Goal: Task Accomplishment & Management: Manage account settings

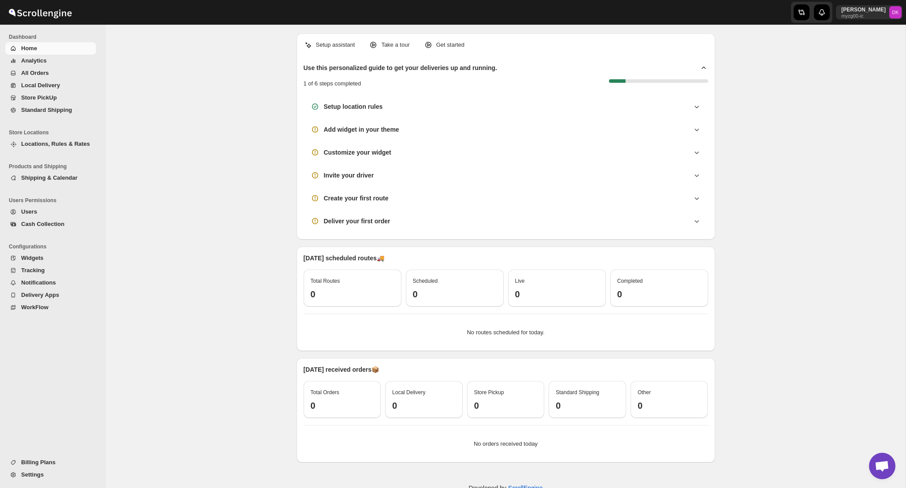
click at [55, 72] on span "All Orders" at bounding box center [57, 73] width 73 height 9
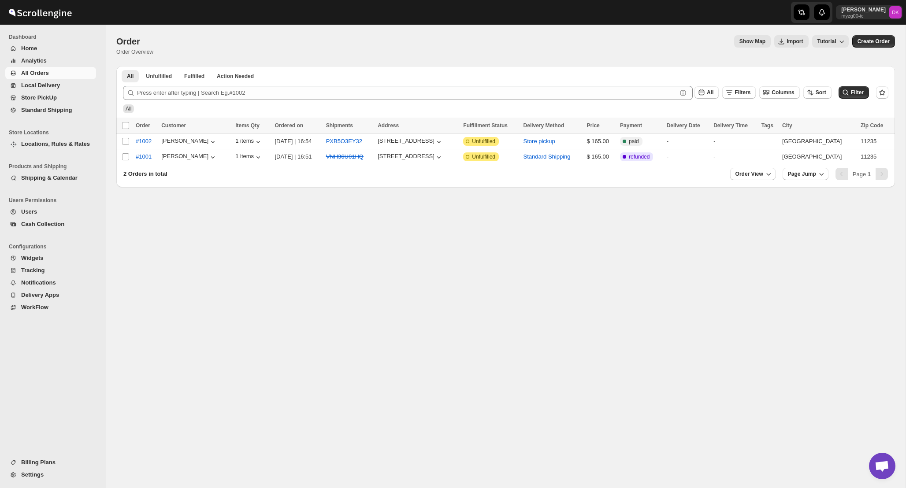
click at [47, 465] on span "Billing Plans" at bounding box center [38, 462] width 34 height 7
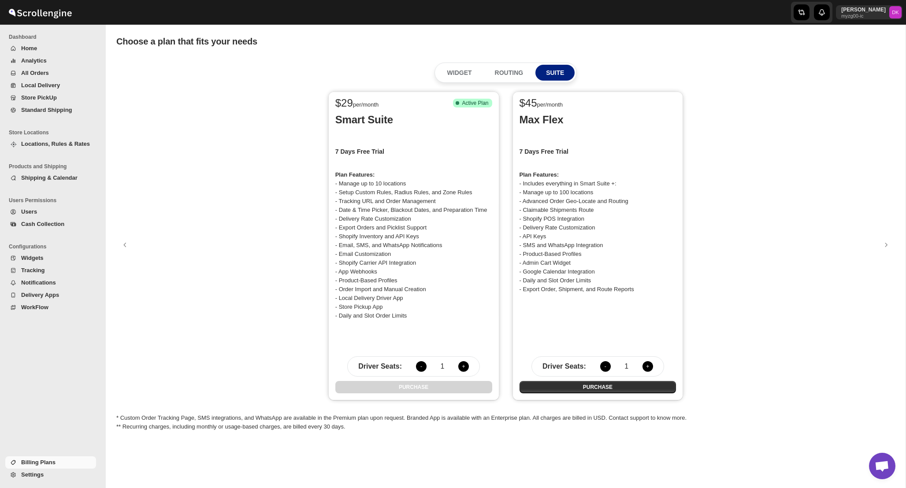
click at [268, 216] on div "$ 29 per/month Success Complete Active Plan Smart Suite 7 Days Free Trial Plan …" at bounding box center [505, 246] width 779 height 318
click at [217, 219] on div "$ 29 per/month Success Complete Active Plan Smart Suite 7 Days Free Trial Plan …" at bounding box center [505, 246] width 779 height 318
click at [51, 78] on button "All Orders" at bounding box center [50, 73] width 91 height 12
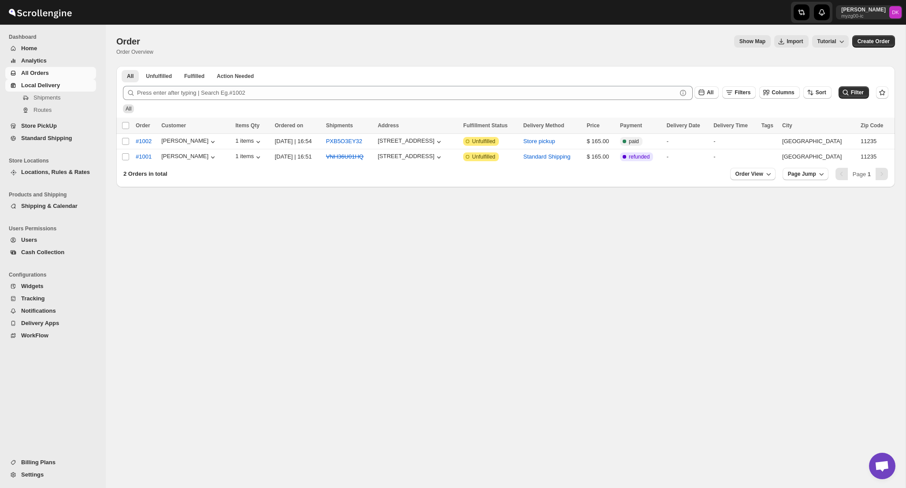
click at [57, 87] on span "Local Delivery" at bounding box center [40, 85] width 39 height 7
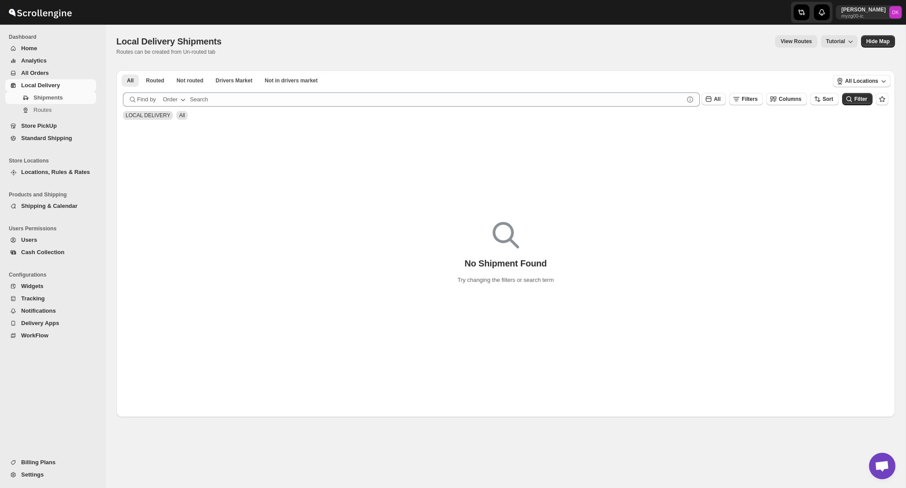
click at [71, 82] on span "Local Delivery" at bounding box center [57, 85] width 73 height 9
click at [67, 71] on span "All Orders" at bounding box center [57, 73] width 73 height 9
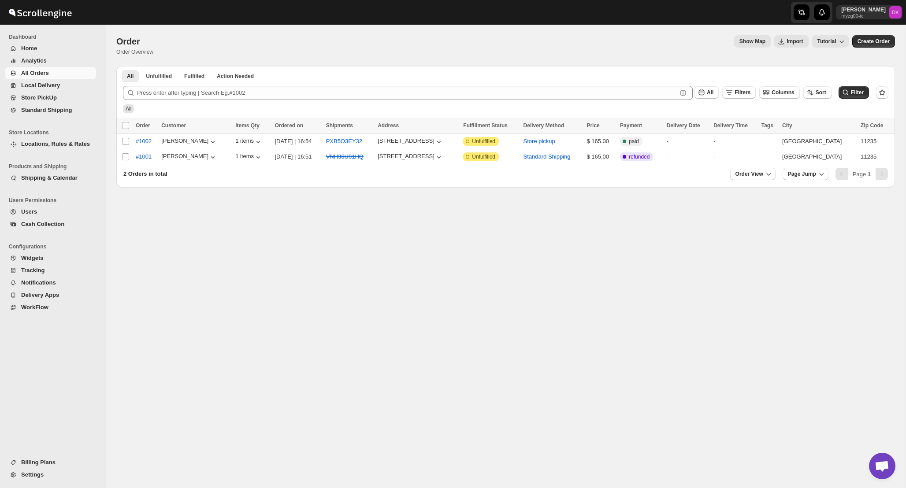
click at [719, 86] on div "All Filters Columns Sort" at bounding box center [761, 91] width 141 height 17
click at [732, 87] on button "Filters" at bounding box center [739, 92] width 34 height 12
click at [746, 127] on span "Add" at bounding box center [742, 127] width 10 height 7
click at [707, 134] on div "Select" at bounding box center [739, 128] width 176 height 23
click at [707, 128] on button "Select" at bounding box center [690, 128] width 66 height 12
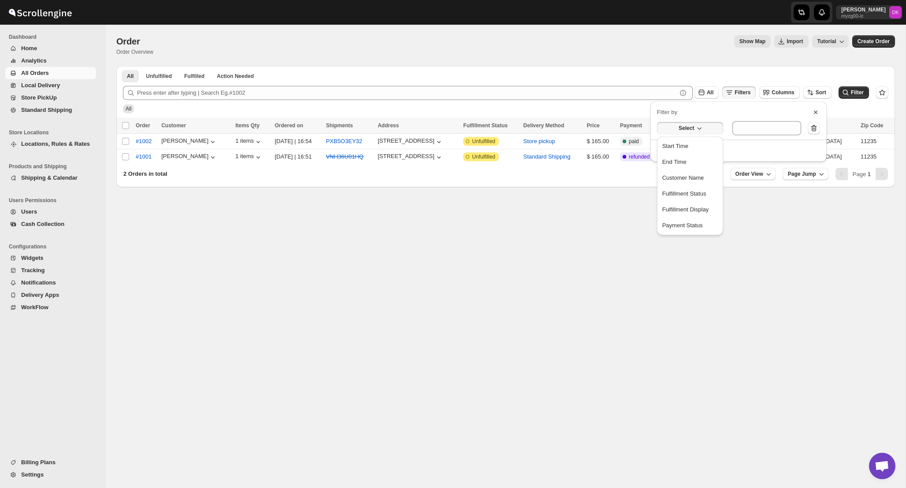
click at [747, 113] on div "Select" at bounding box center [737, 126] width 180 height 26
click at [744, 75] on ul "All Unfulfilled Fulfilled Action Needed Tab Filters" at bounding box center [506, 76] width 772 height 12
click at [741, 92] on span "Filters" at bounding box center [743, 92] width 16 height 6
click at [745, 43] on span "Show Map" at bounding box center [753, 41] width 26 height 7
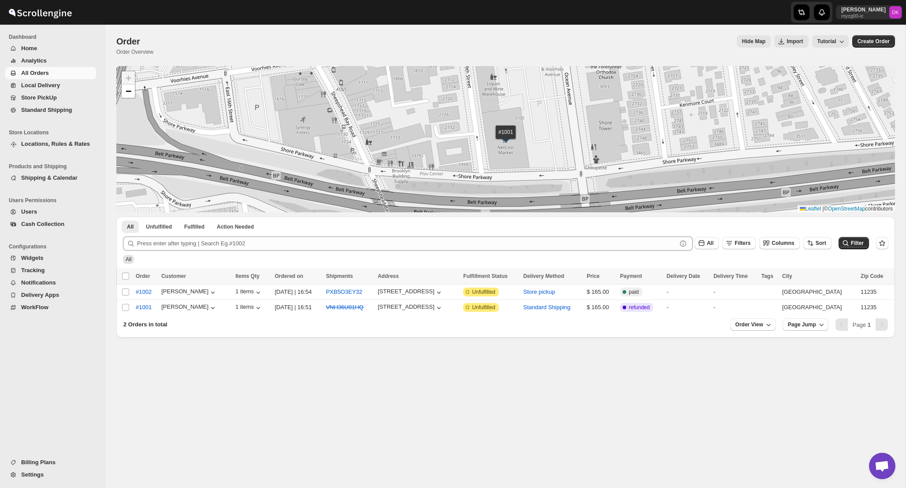
click at [745, 43] on span "Hide Map" at bounding box center [753, 41] width 23 height 7
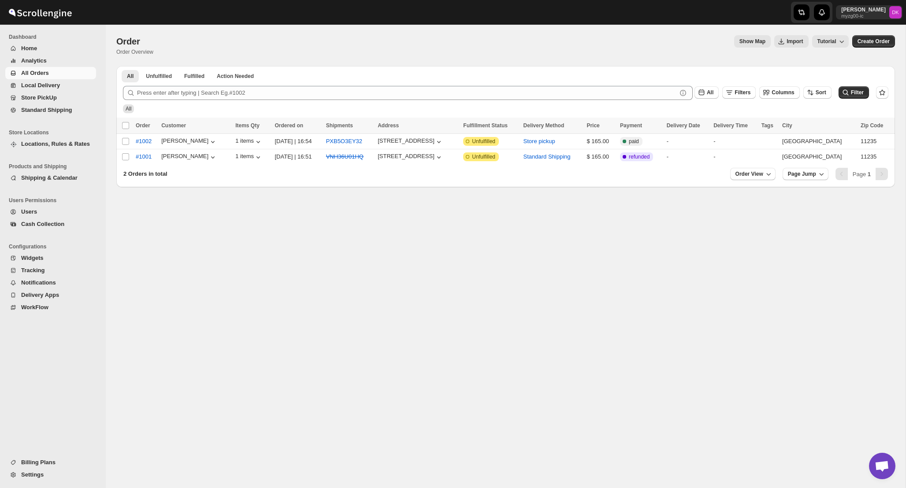
click at [38, 473] on span "Settings" at bounding box center [32, 475] width 22 height 7
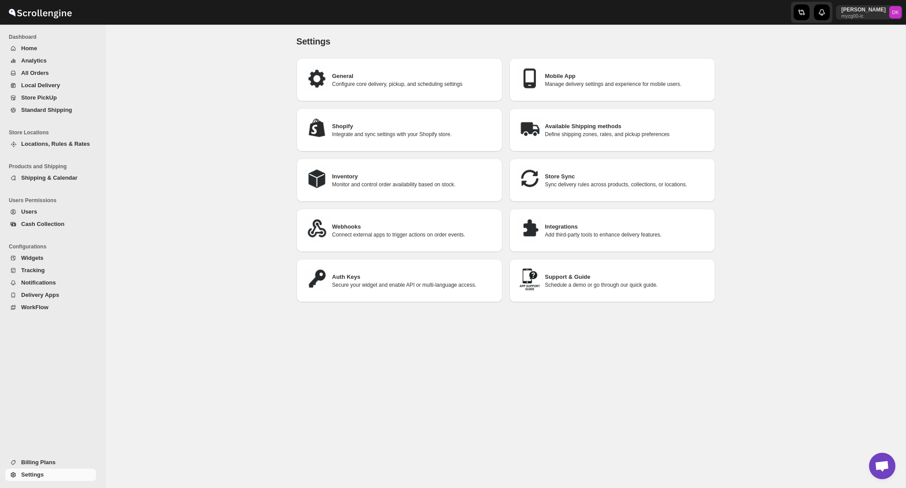
click at [37, 465] on span "Billing Plans" at bounding box center [38, 462] width 34 height 7
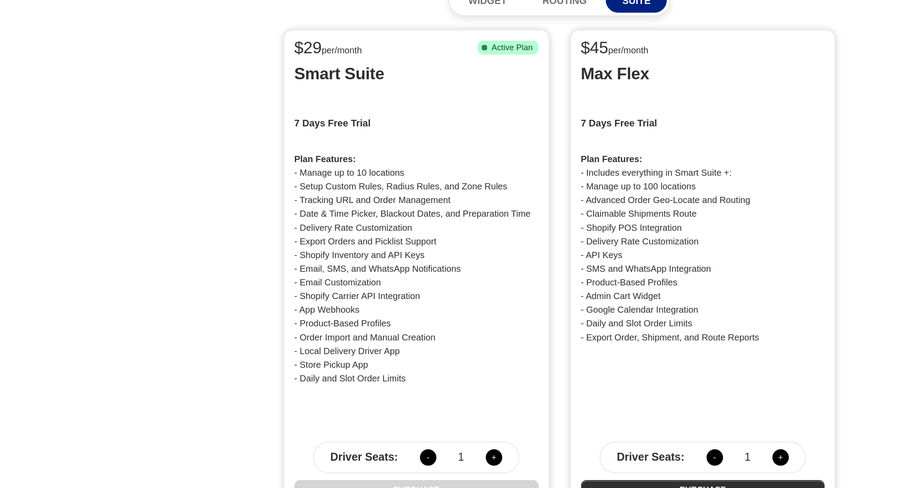
click at [461, 372] on div "Driver Seats : - 1 +" at bounding box center [413, 367] width 133 height 20
click at [462, 371] on button "+" at bounding box center [463, 366] width 11 height 11
click at [462, 369] on button "+" at bounding box center [463, 366] width 11 height 11
click at [423, 366] on button "-" at bounding box center [421, 366] width 11 height 11
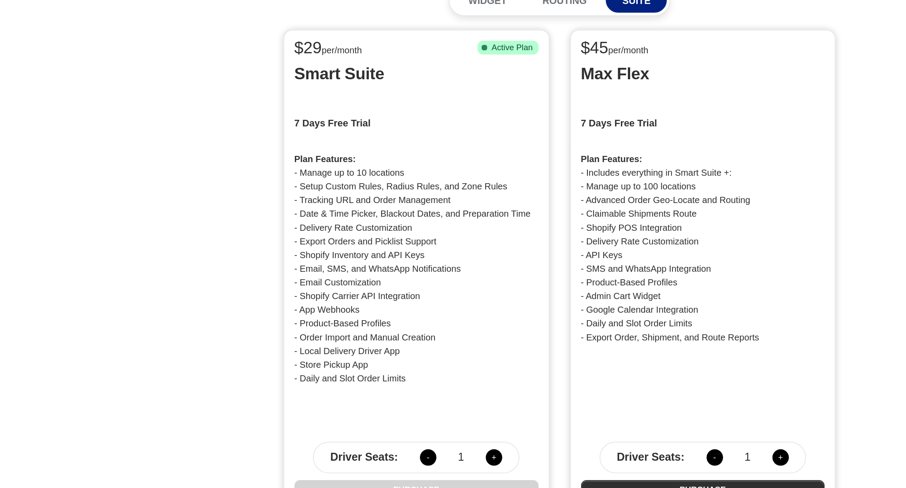
click at [463, 365] on button "+" at bounding box center [463, 366] width 11 height 11
click at [462, 366] on button "+" at bounding box center [463, 366] width 11 height 11
click at [420, 368] on button "-" at bounding box center [421, 366] width 11 height 11
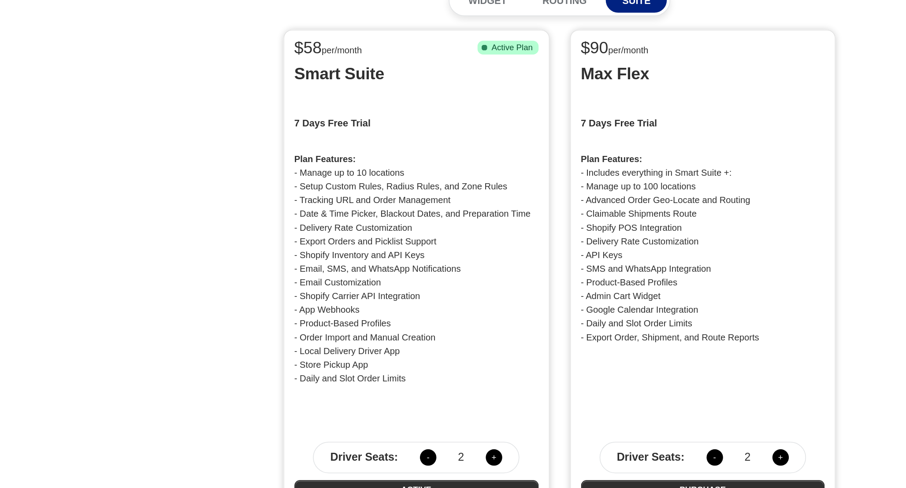
click at [420, 368] on button "-" at bounding box center [421, 366] width 11 height 11
click at [286, 283] on div "$ 29 per/month Success Complete Active Plan Smart Suite 7 Days Free Trial Plan …" at bounding box center [505, 246] width 779 height 318
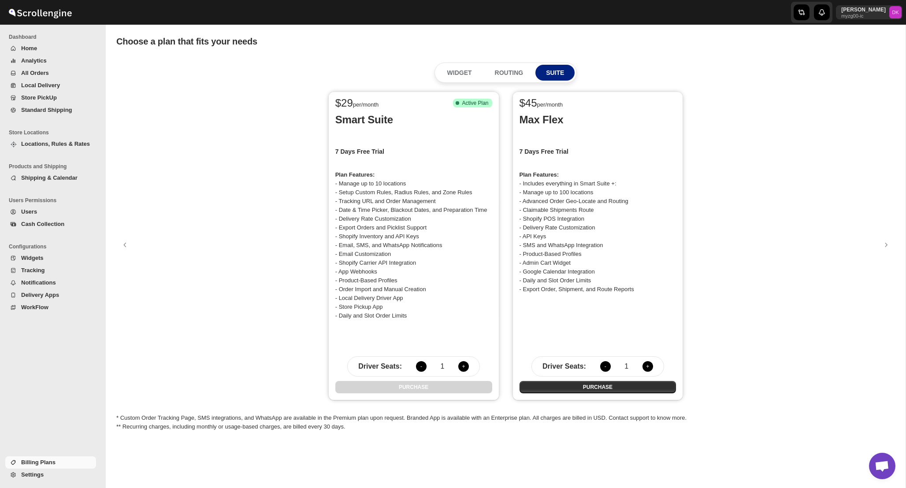
click at [216, 332] on div "$ 29 per/month Success Complete Active Plan Smart Suite 7 Days Free Trial Plan …" at bounding box center [505, 246] width 779 height 318
